Goal: Check status: Check status

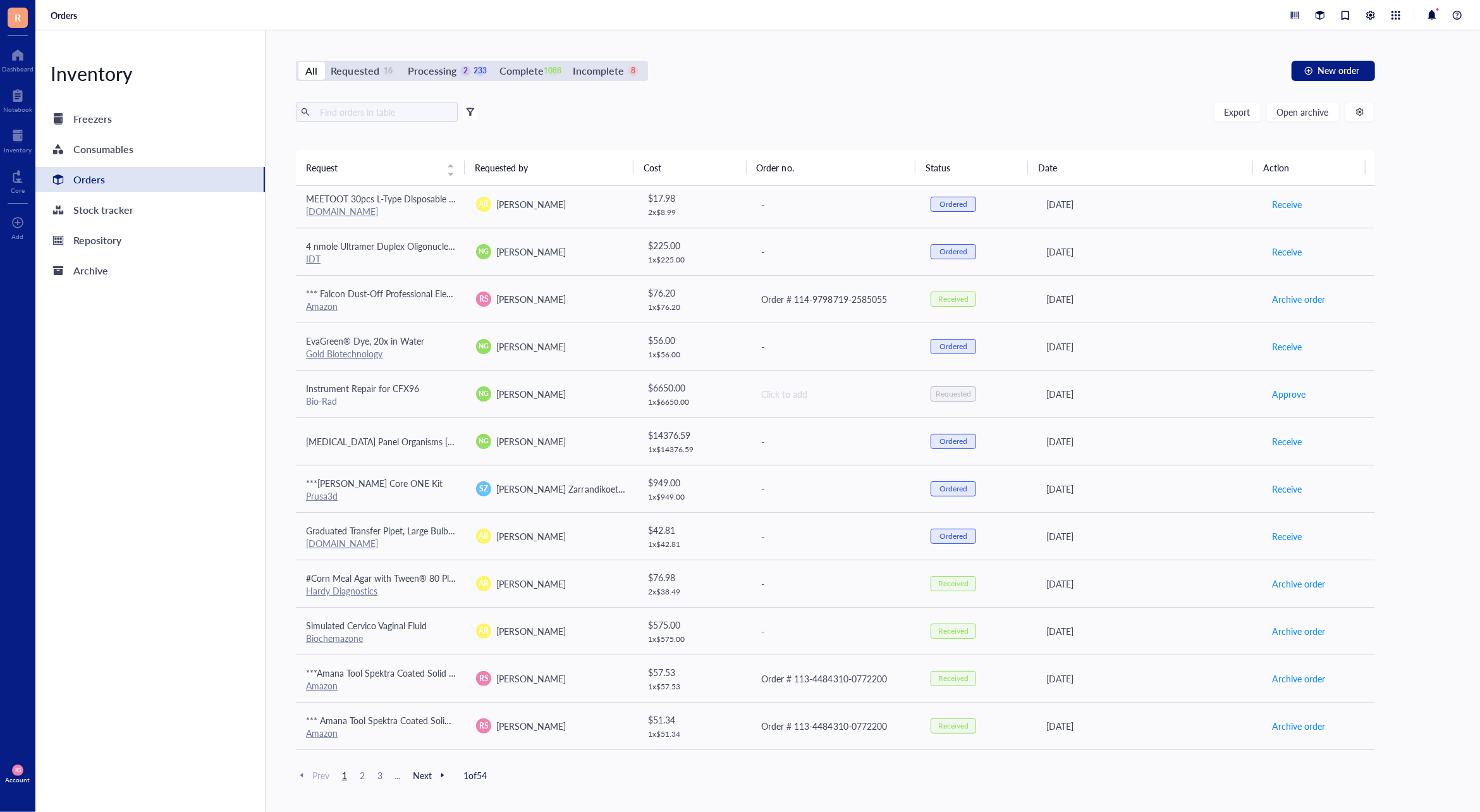
scroll to position [448, 0]
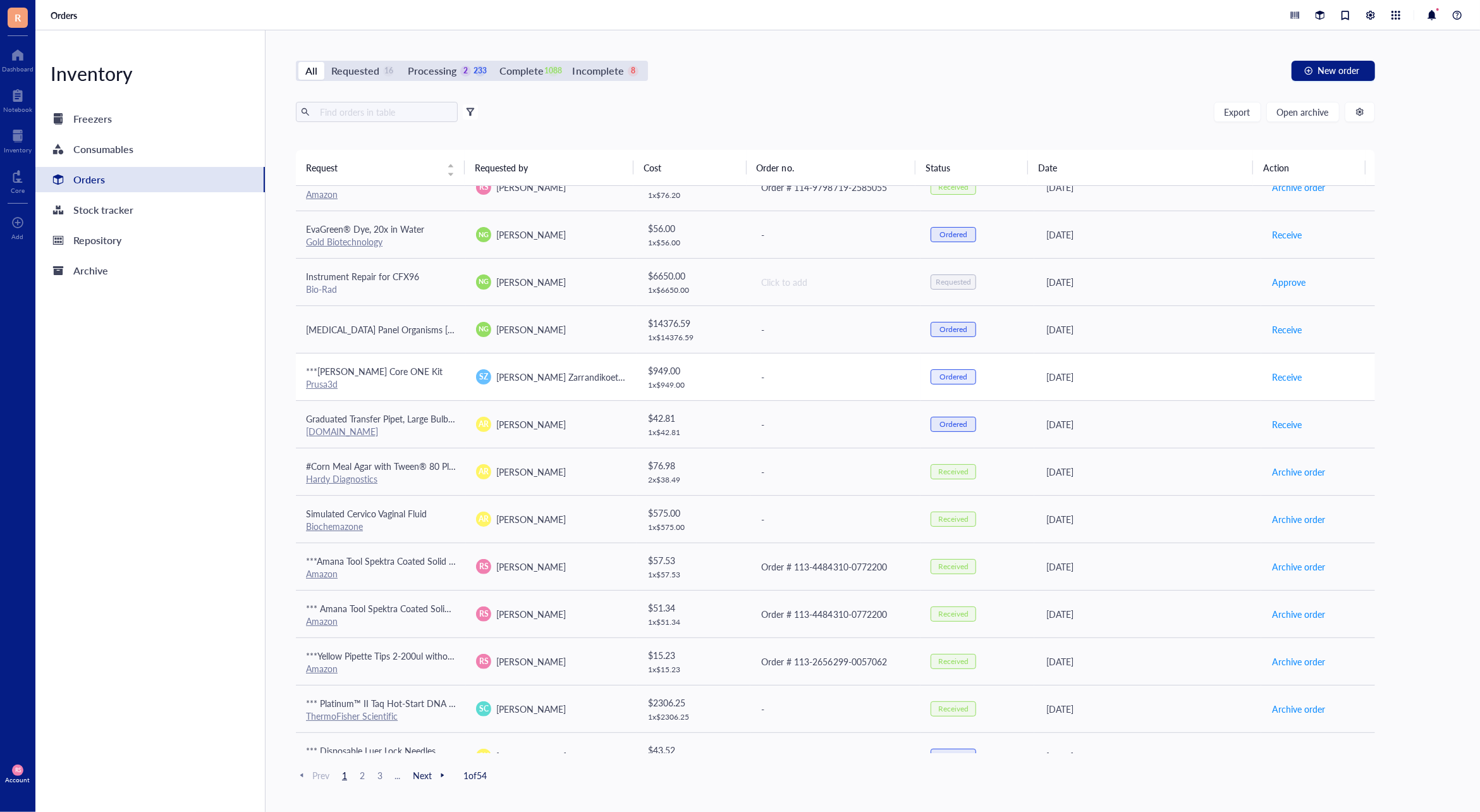
click at [939, 377] on div "Ordered" at bounding box center [953, 376] width 27 height 10
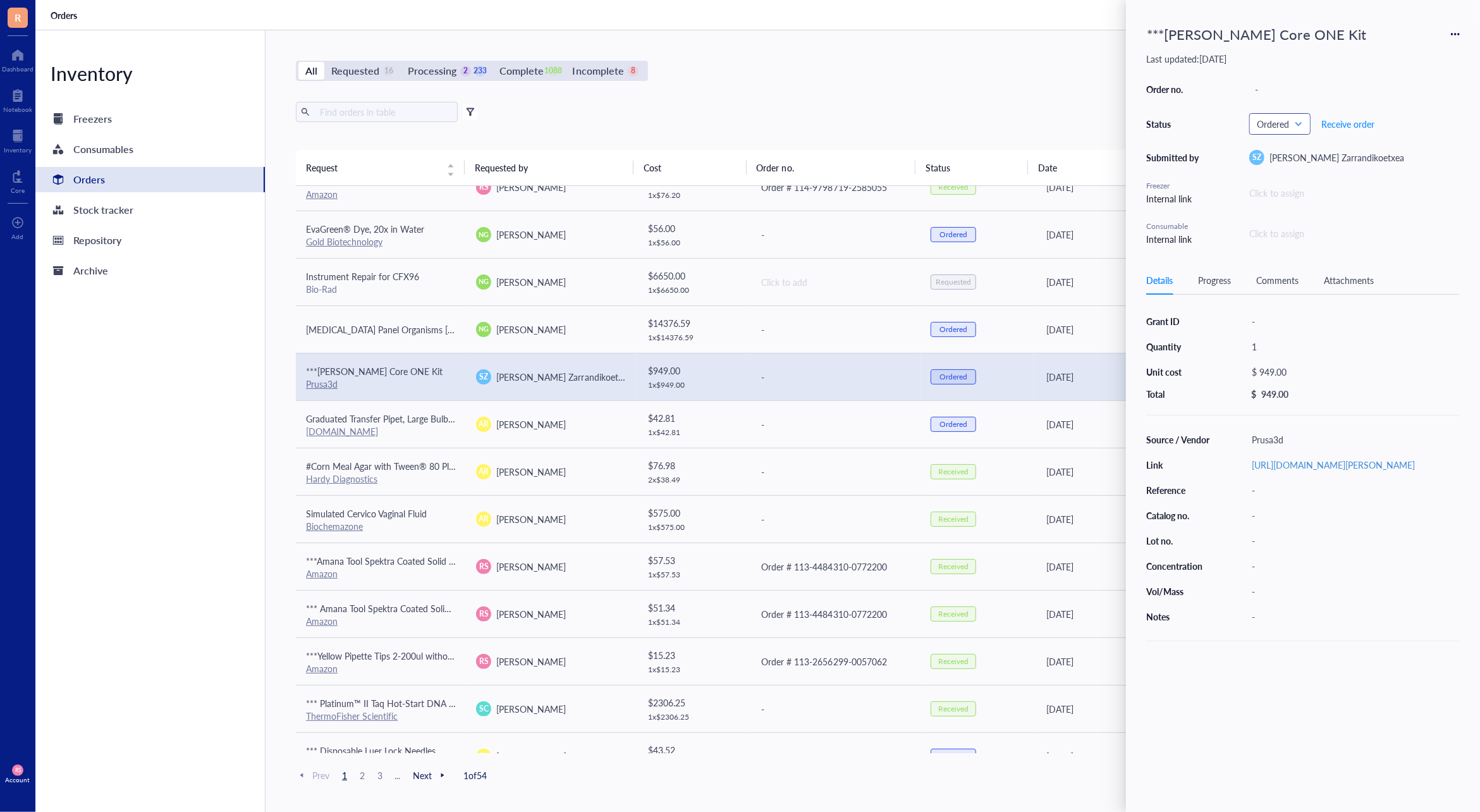
click at [1286, 129] on input "search" at bounding box center [1274, 123] width 35 height 19
click at [1289, 261] on div "Received" at bounding box center [1289, 268] width 35 height 14
click at [1255, 98] on div "Order no. - Status Received Requested Requested Processing Approved Ordered Com…" at bounding box center [1303, 163] width 313 height 165
click at [993, 94] on div "All Requested 16 Processing 2 232 Complete 1089 Incomplete 8 New order Export O…" at bounding box center [835, 420] width 1140 height 781
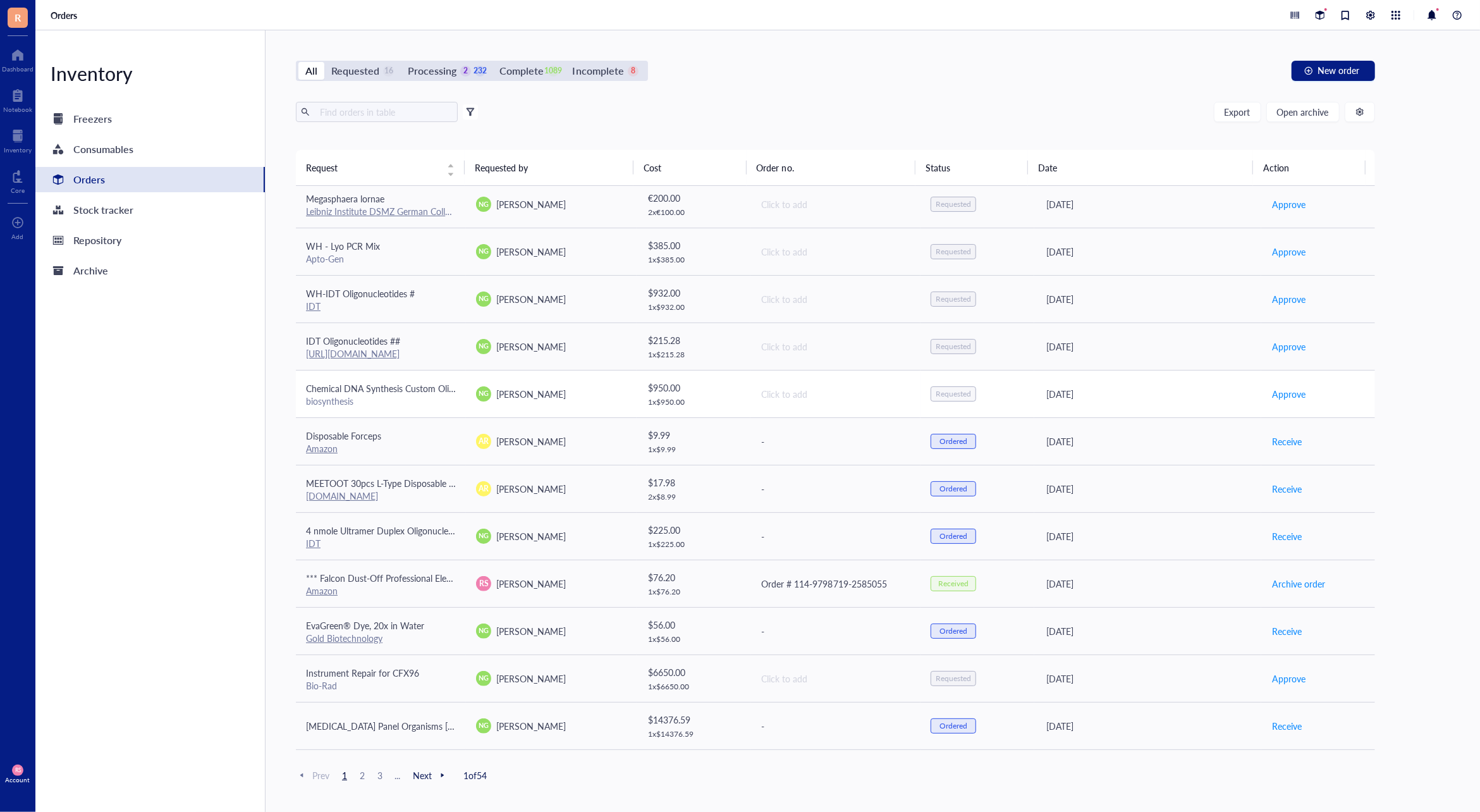
scroll to position [0, 0]
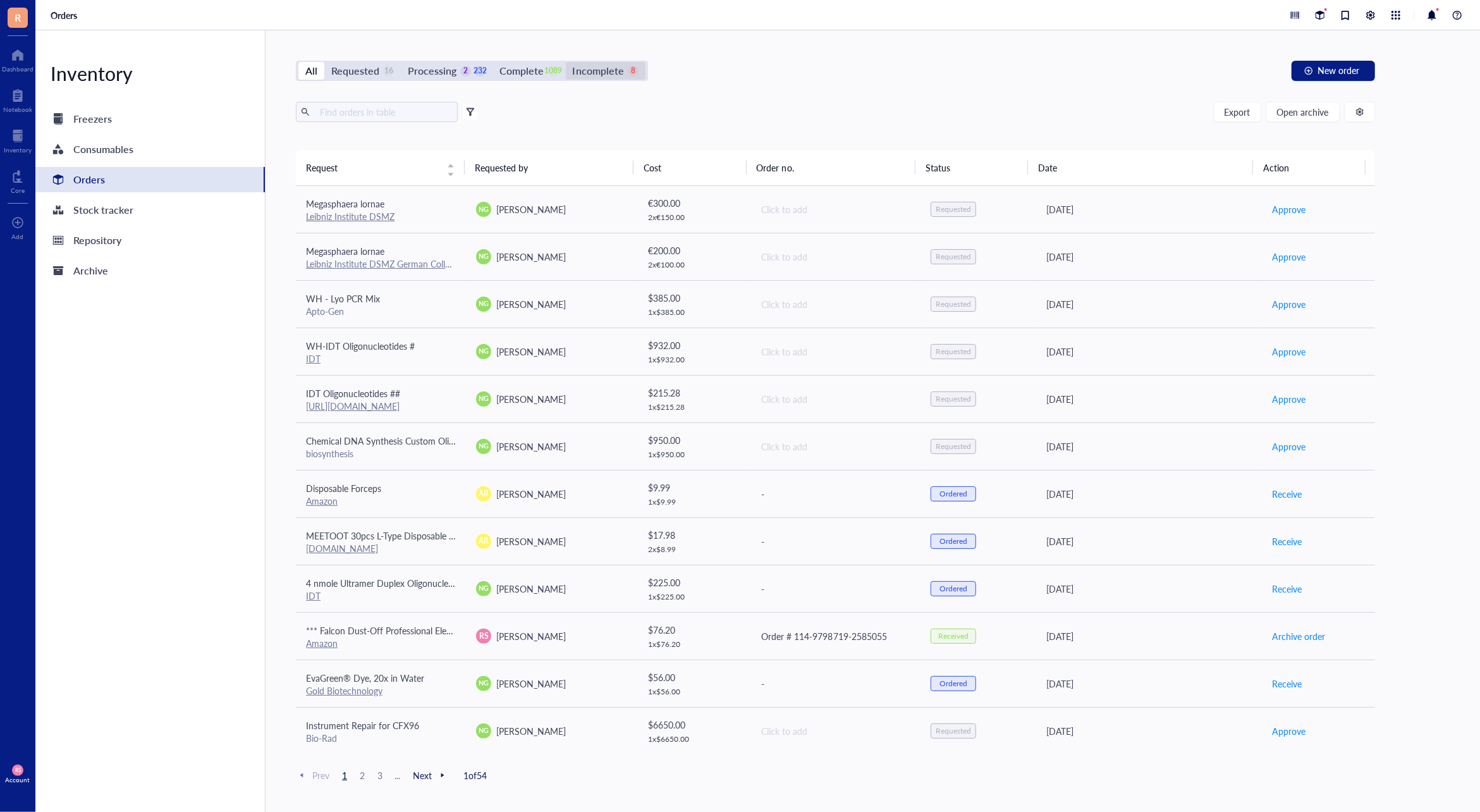
click at [597, 72] on div "Incomplete" at bounding box center [599, 71] width 51 height 18
click at [566, 62] on input "Incomplete 8" at bounding box center [566, 62] width 0 height 0
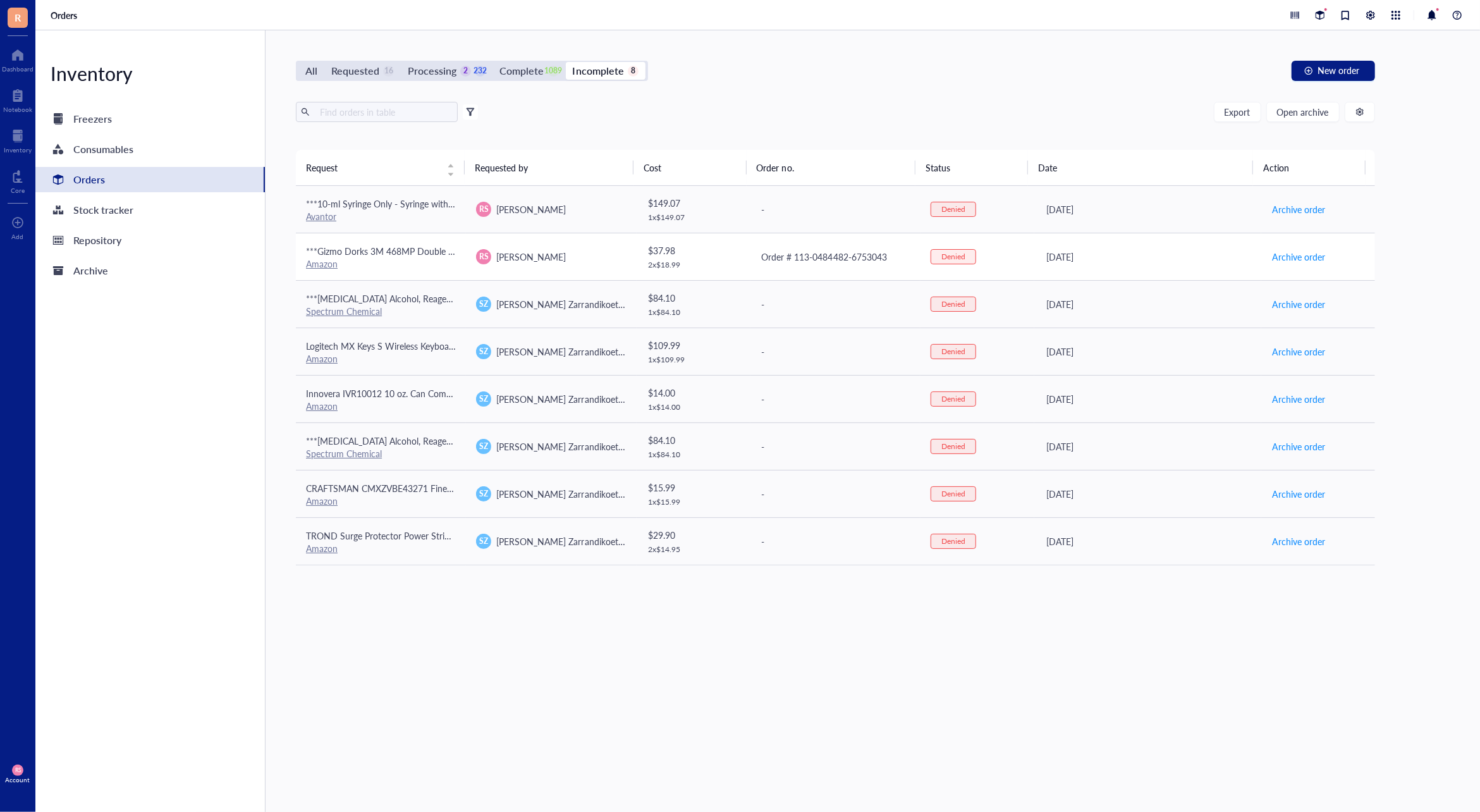
click at [582, 267] on td "RS Rebeca Seoane" at bounding box center [551, 257] width 170 height 48
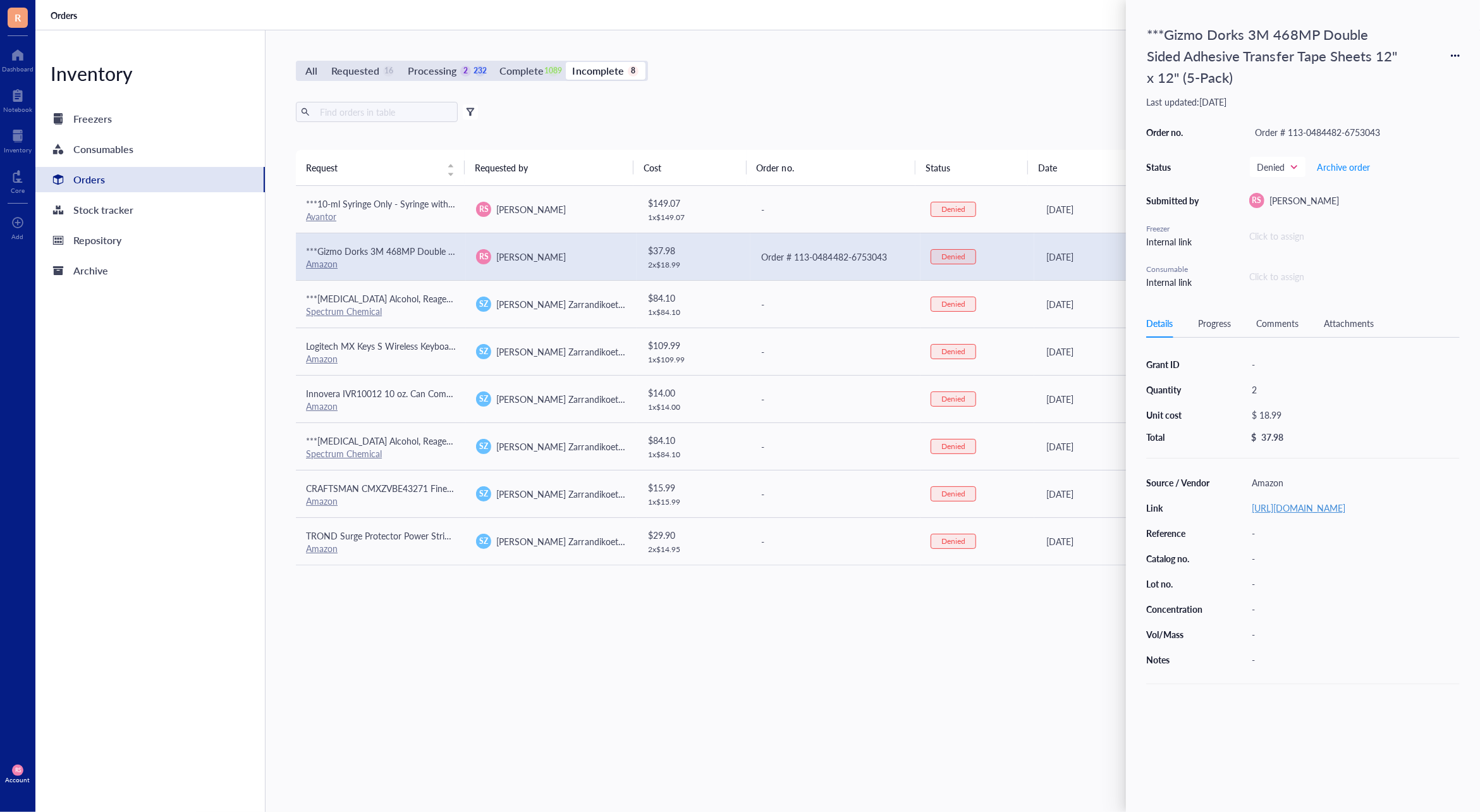
click at [1346, 514] on link "https://www.amazon.com/dp/B01HP2CEG8?ref=ppx_yo2ov_dt_b_fed_asin_title&th=1" at bounding box center [1299, 508] width 94 height 12
drag, startPoint x: 782, startPoint y: 662, endPoint x: 820, endPoint y: 395, distance: 269.7
click at [782, 655] on div "Request Requested by Cost Order no. Status Date Action ***10-ml Syringe Only - …" at bounding box center [835, 450] width 1079 height 602
